Goal: Transaction & Acquisition: Purchase product/service

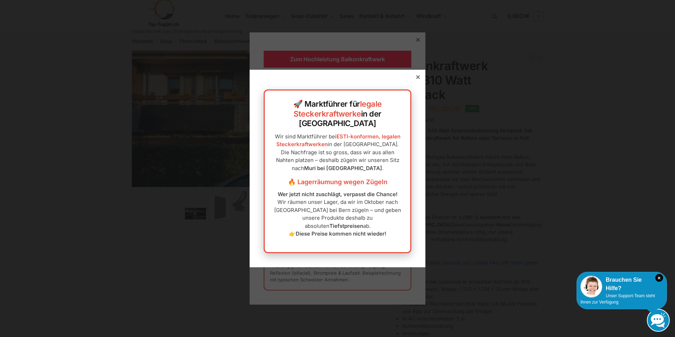
click at [416, 79] on icon at bounding box center [418, 77] width 4 height 4
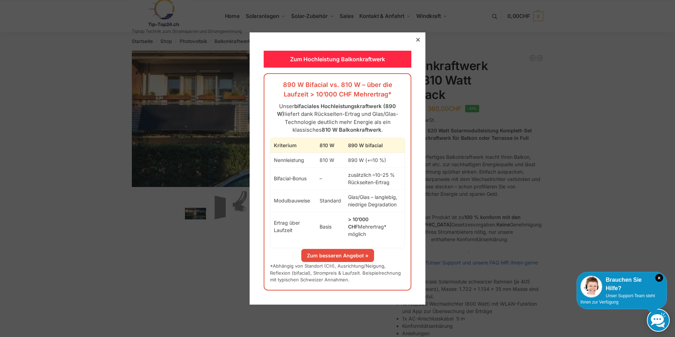
click at [329, 251] on link "Zum besseren Angebot »" at bounding box center [337, 255] width 73 height 13
click at [472, 59] on div at bounding box center [337, 168] width 675 height 337
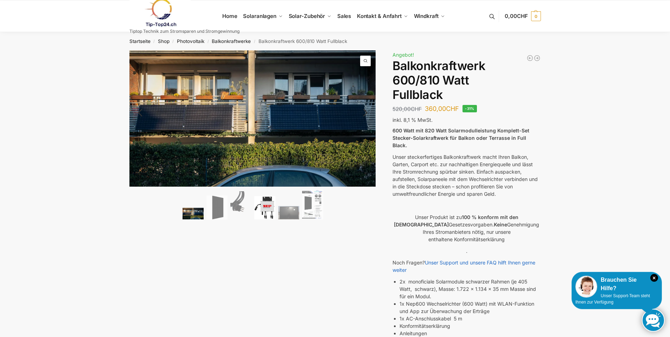
click at [266, 204] on img at bounding box center [264, 208] width 21 height 24
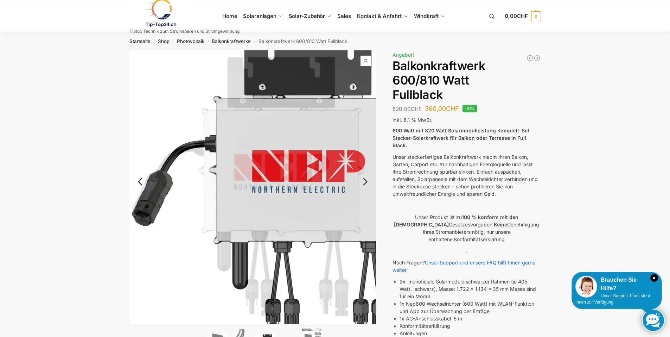
click at [139, 181] on link "Previous" at bounding box center [146, 184] width 34 height 7
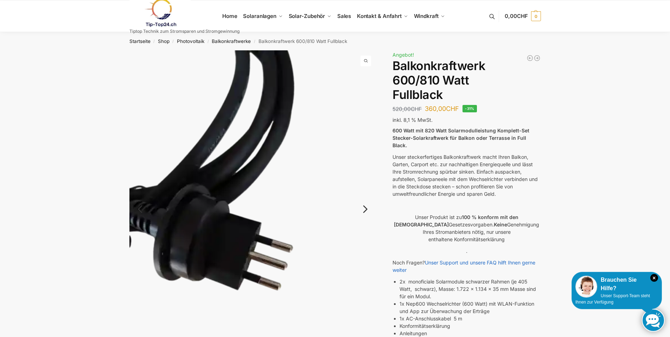
click at [365, 212] on link "Next" at bounding box center [364, 212] width 24 height 7
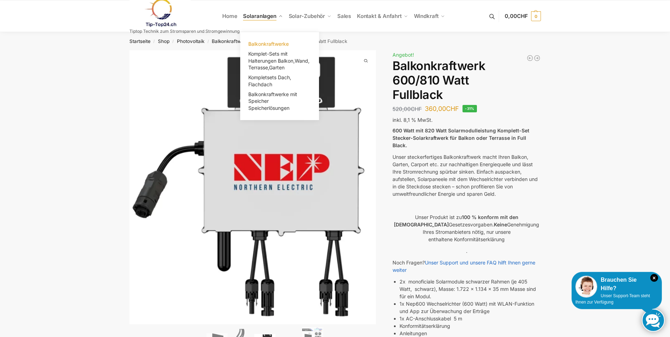
click at [272, 44] on span "Balkonkraftwerke" at bounding box center [268, 44] width 40 height 6
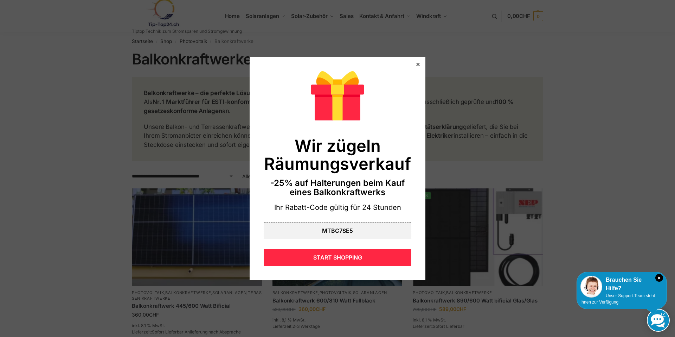
click at [416, 63] on icon at bounding box center [418, 65] width 4 height 4
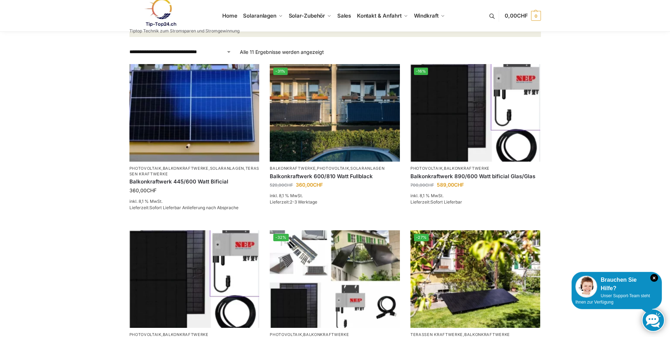
scroll to position [106, 0]
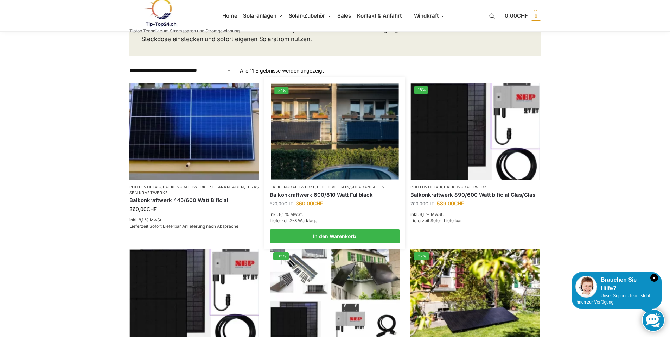
click at [342, 129] on img at bounding box center [335, 132] width 128 height 96
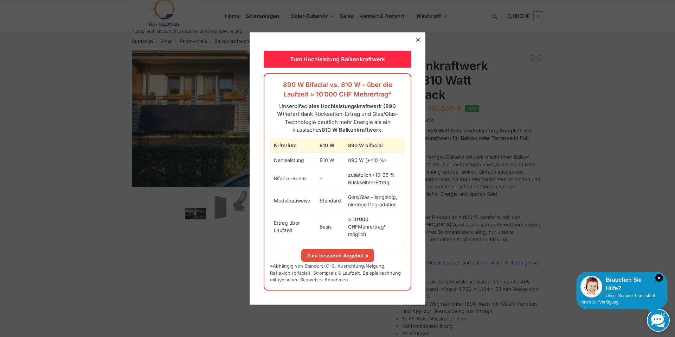
click at [330, 250] on link "Zum besseren Angebot »" at bounding box center [337, 255] width 73 height 13
click at [416, 42] on icon at bounding box center [418, 40] width 4 height 4
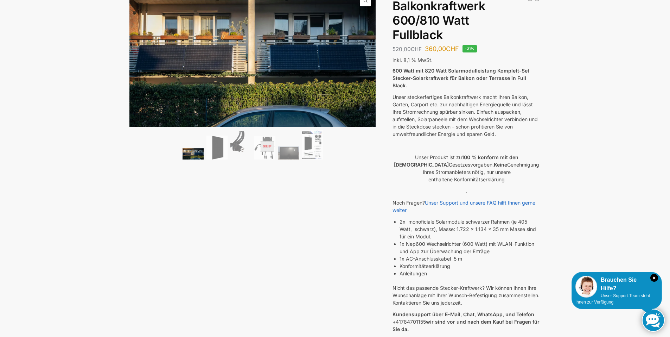
scroll to position [70, 0]
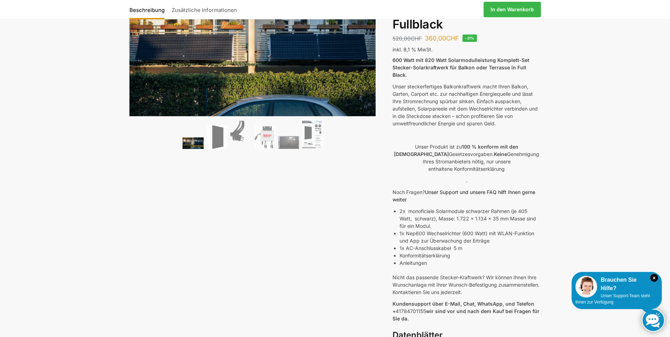
click at [453, 189] on link "Unser Support und unsere FAQ hilft Ihnen gerne weiter" at bounding box center [464, 195] width 143 height 13
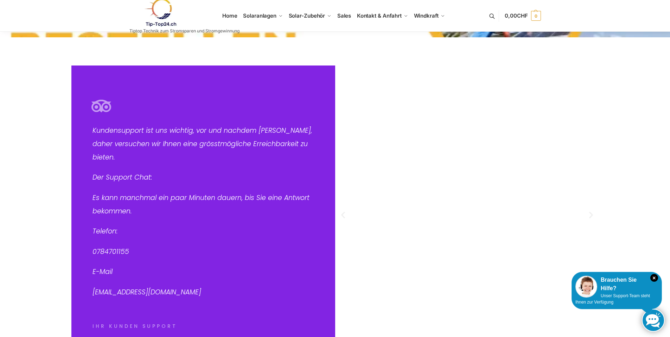
scroll to position [70, 0]
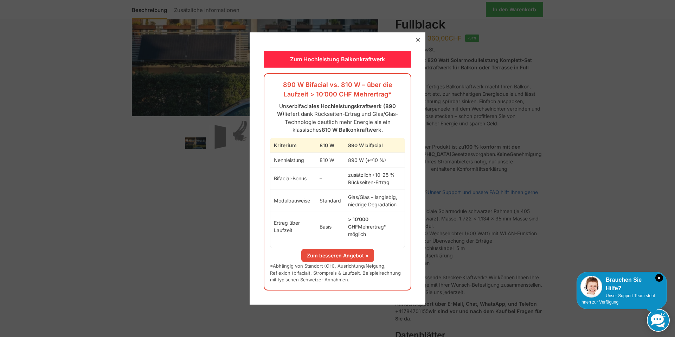
click at [416, 43] on div at bounding box center [418, 40] width 6 height 6
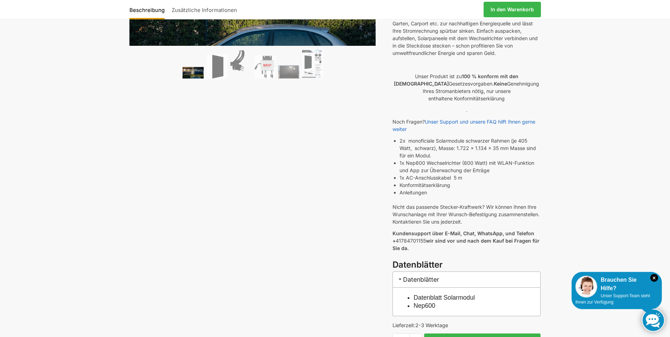
scroll to position [211, 0]
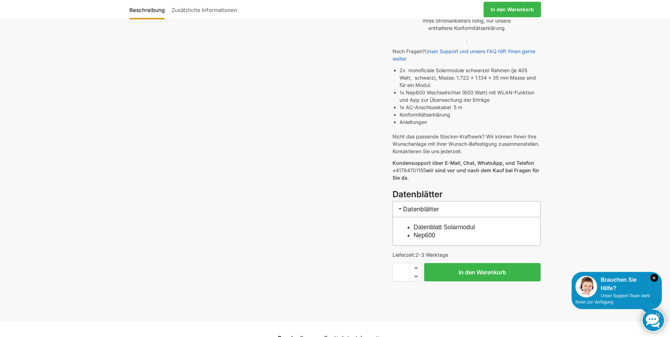
click at [418, 201] on h3 "Datenblätter" at bounding box center [467, 209] width 148 height 16
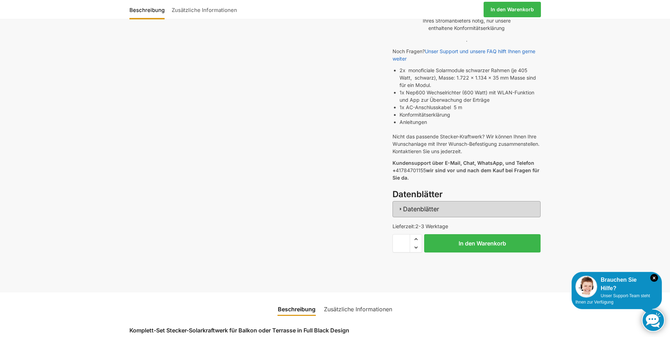
click at [415, 201] on h3 "Datenblätter" at bounding box center [467, 209] width 148 height 16
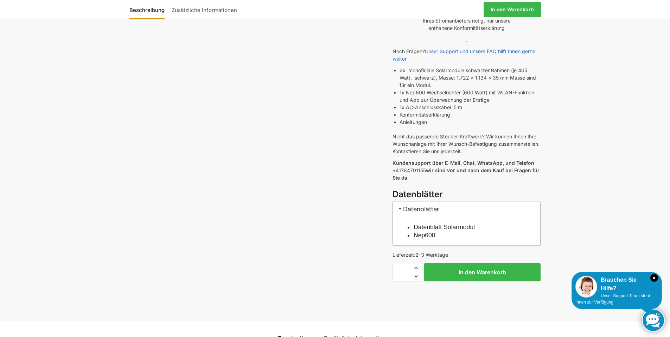
click at [447, 223] on link "Datenblatt Solarmodul" at bounding box center [444, 226] width 61 height 7
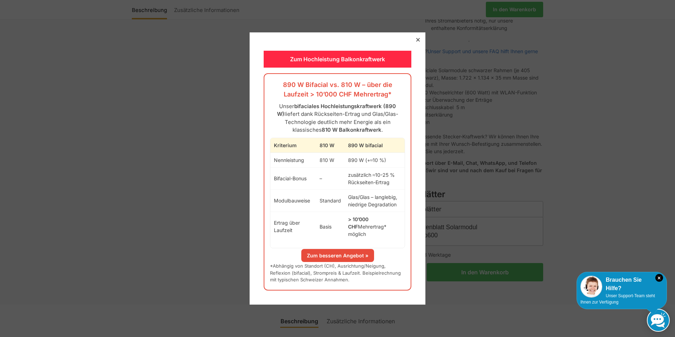
drag, startPoint x: 493, startPoint y: 125, endPoint x: 447, endPoint y: 75, distance: 68.2
click at [493, 124] on div at bounding box center [337, 168] width 675 height 337
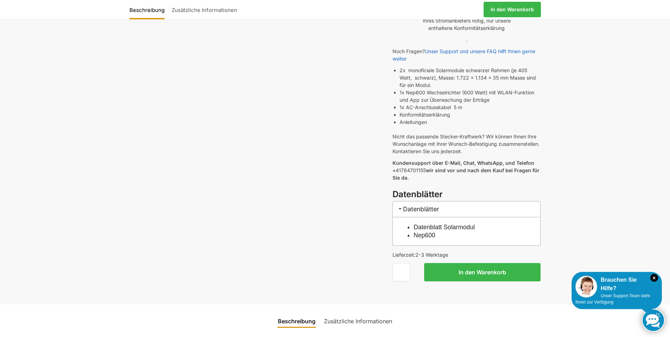
click at [423, 231] on link "Nep600" at bounding box center [425, 234] width 22 height 7
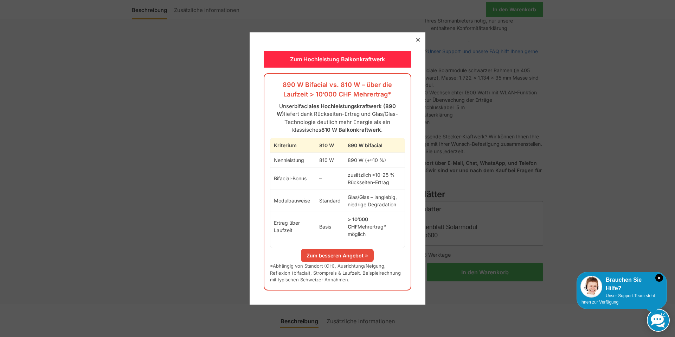
click at [416, 42] on icon at bounding box center [418, 40] width 4 height 4
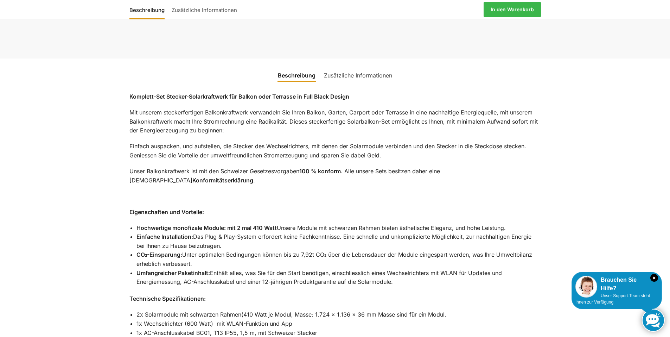
scroll to position [457, 0]
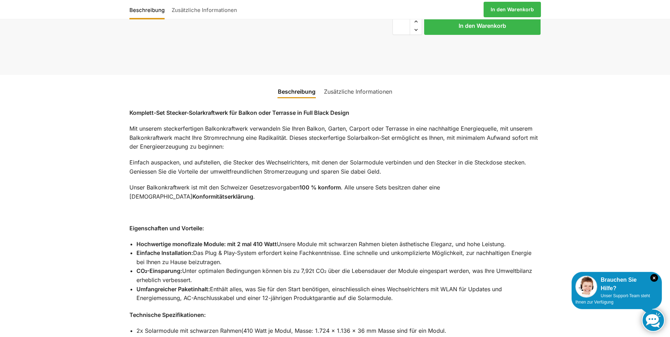
click at [370, 85] on link "Zusätzliche Informationen" at bounding box center [358, 91] width 77 height 17
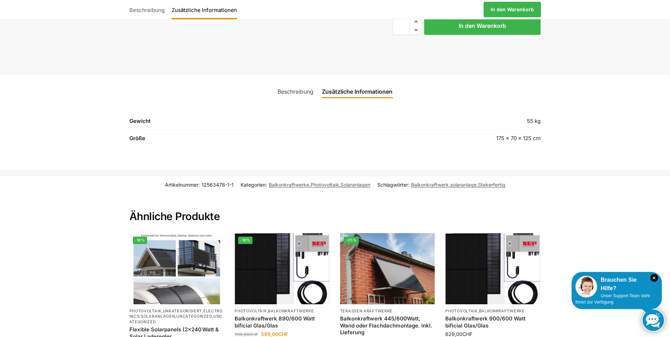
click at [303, 83] on link "Beschreibung" at bounding box center [295, 91] width 44 height 17
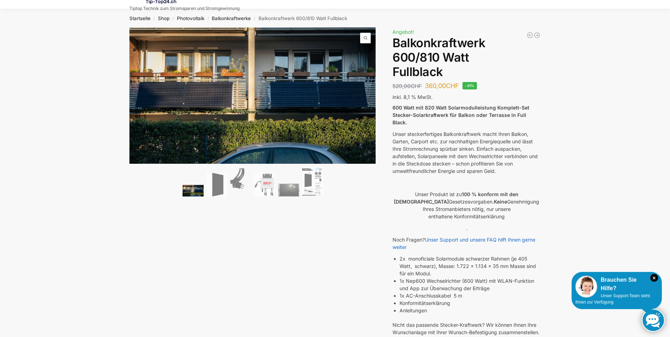
scroll to position [35, 0]
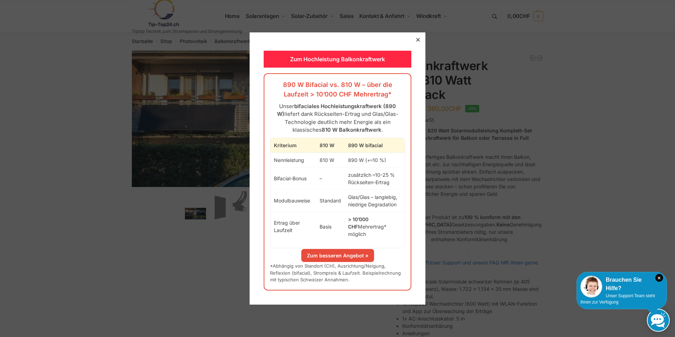
click at [416, 42] on icon at bounding box center [418, 40] width 4 height 4
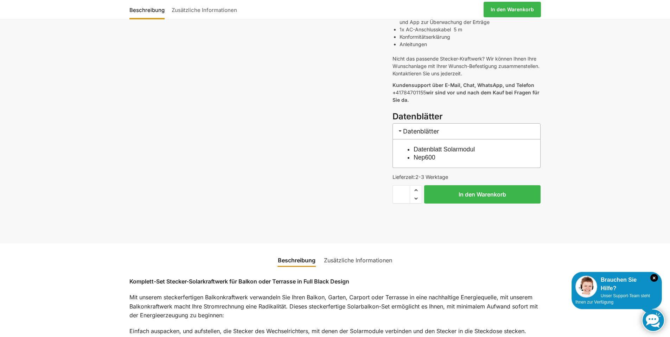
scroll to position [289, 0]
click at [336, 251] on link "Zusätzliche Informationen" at bounding box center [358, 259] width 77 height 17
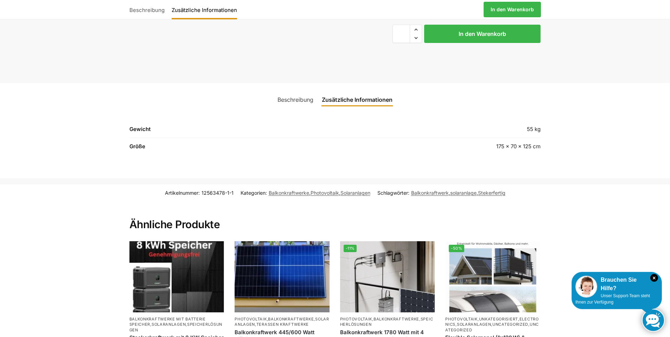
scroll to position [465, 0]
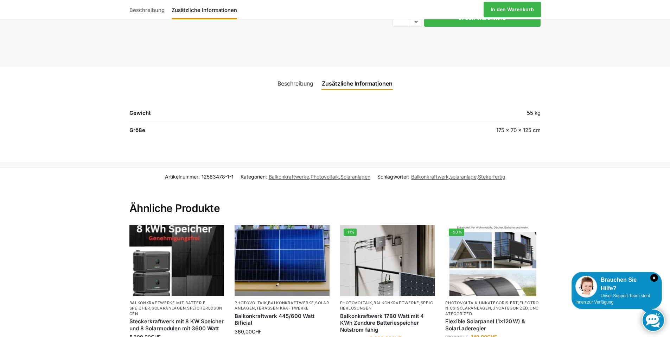
click at [316, 76] on link "Beschreibung" at bounding box center [295, 83] width 44 height 17
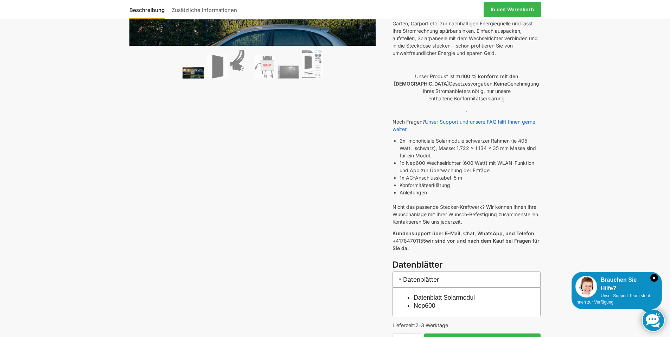
scroll to position [0, 0]
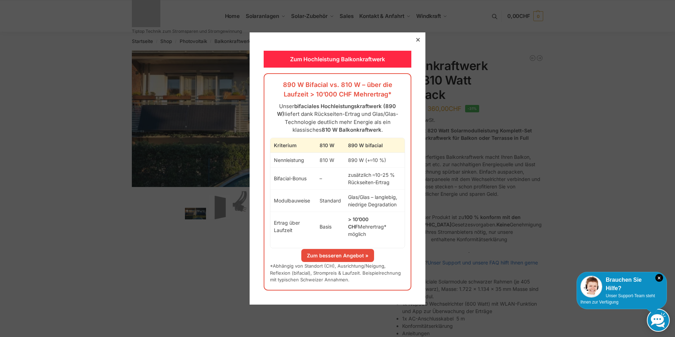
click at [486, 85] on div at bounding box center [337, 168] width 675 height 337
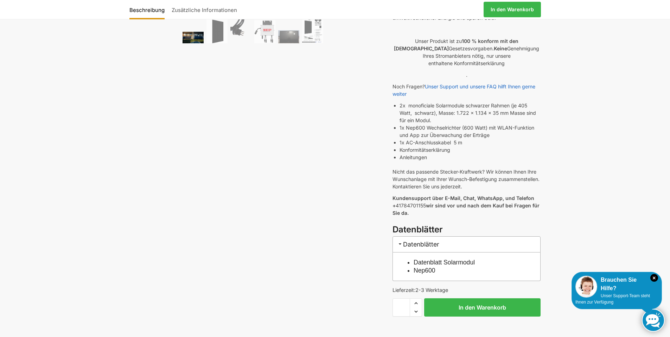
scroll to position [211, 0]
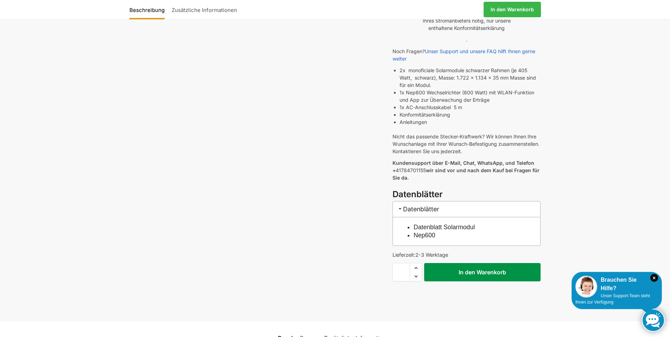
click at [453, 263] on button "In den Warenkorb" at bounding box center [482, 272] width 116 height 18
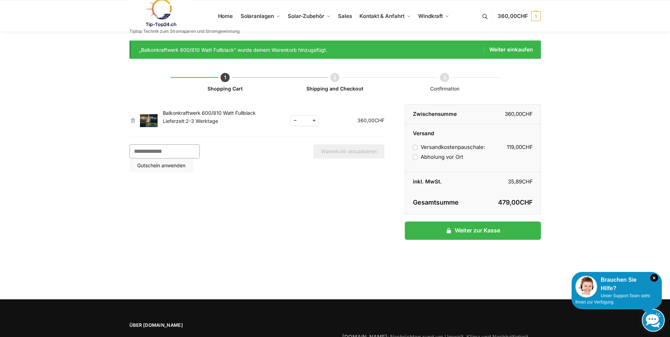
click at [152, 151] on input "Gutschein:" at bounding box center [164, 151] width 70 height 14
type input "********"
type button "Gutschein anwenden"
click at [193, 158] on button "Gutschein anwenden" at bounding box center [161, 165] width 64 height 14
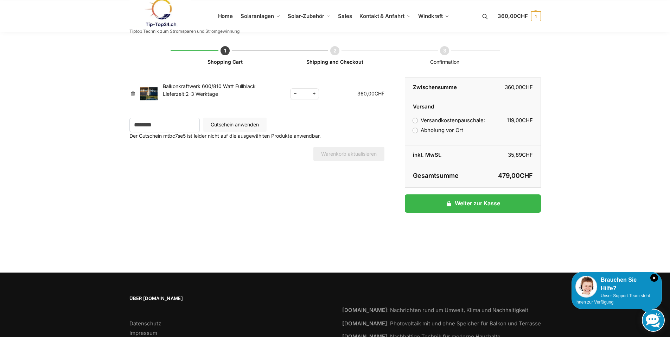
click at [416, 132] on label "Abholung vor Ort" at bounding box center [438, 130] width 50 height 7
click at [416, 122] on label "Versandkostenpauschale: 119,00 CHF" at bounding box center [449, 120] width 72 height 7
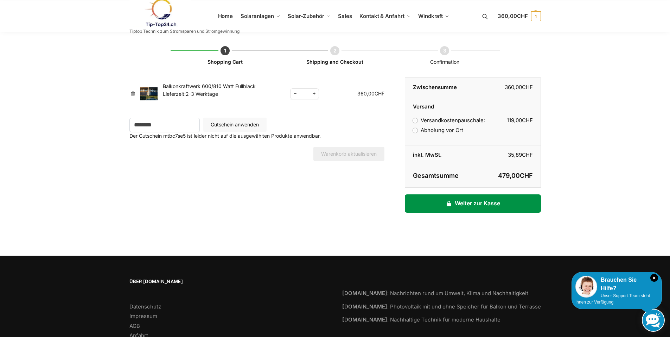
click at [445, 203] on link "Weiter zur Kasse" at bounding box center [473, 203] width 136 height 18
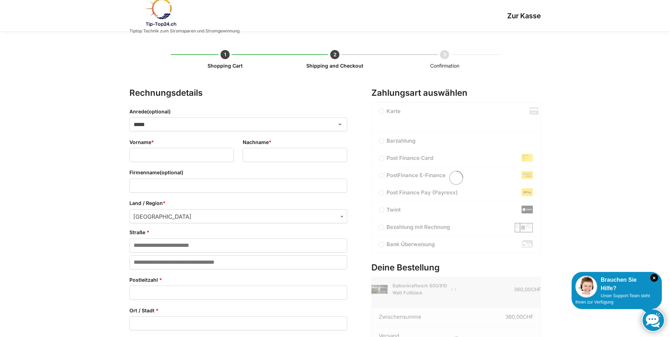
select select "**"
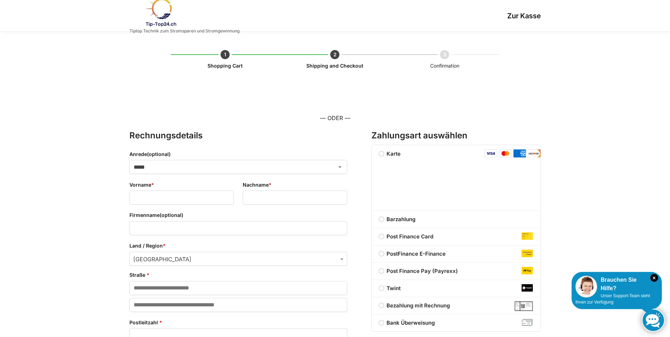
click at [383, 306] on label "Bezahlung mit Rechnung" at bounding box center [456, 305] width 169 height 8
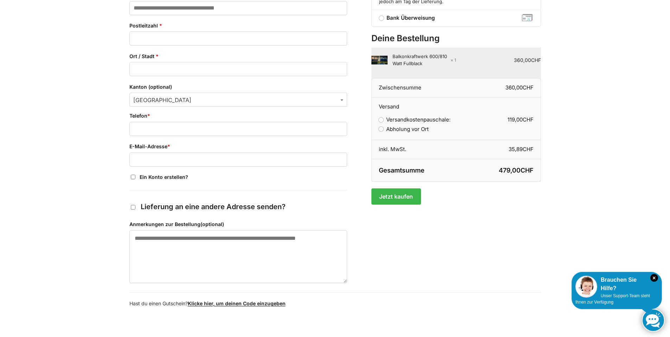
scroll to position [305, 0]
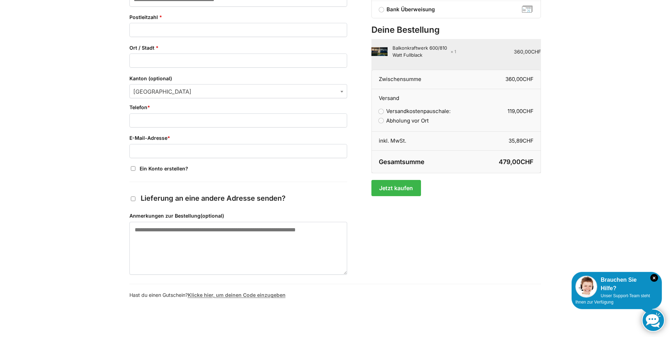
click at [234, 292] on link "Klicke hier, um deinen Code einzugeben" at bounding box center [237, 295] width 98 height 6
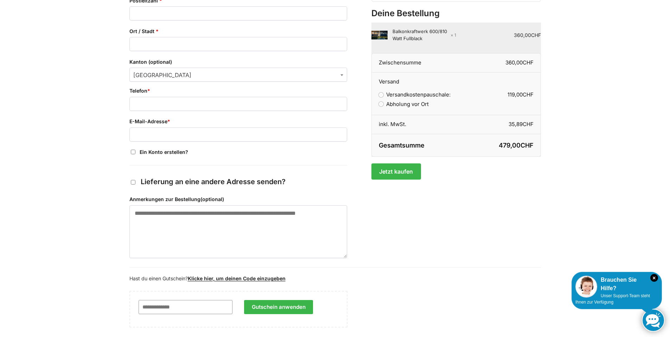
scroll to position [353, 0]
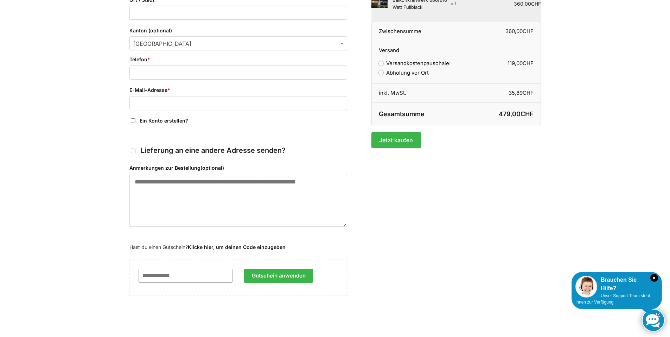
click at [196, 274] on input "Gutschein:" at bounding box center [186, 275] width 94 height 14
paste input "********"
type input "********"
click at [296, 275] on button "Gutschein anwenden" at bounding box center [278, 275] width 69 height 14
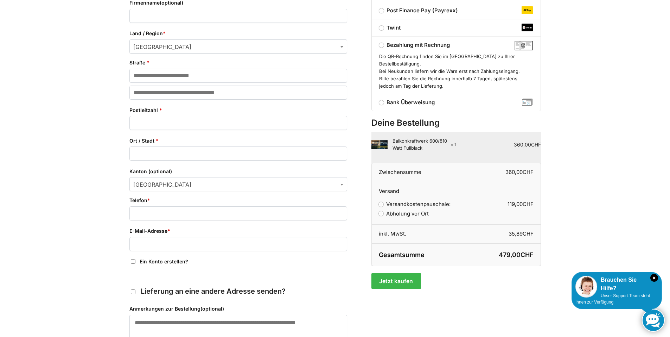
scroll to position [160, 0]
